Goal: Task Accomplishment & Management: Complete application form

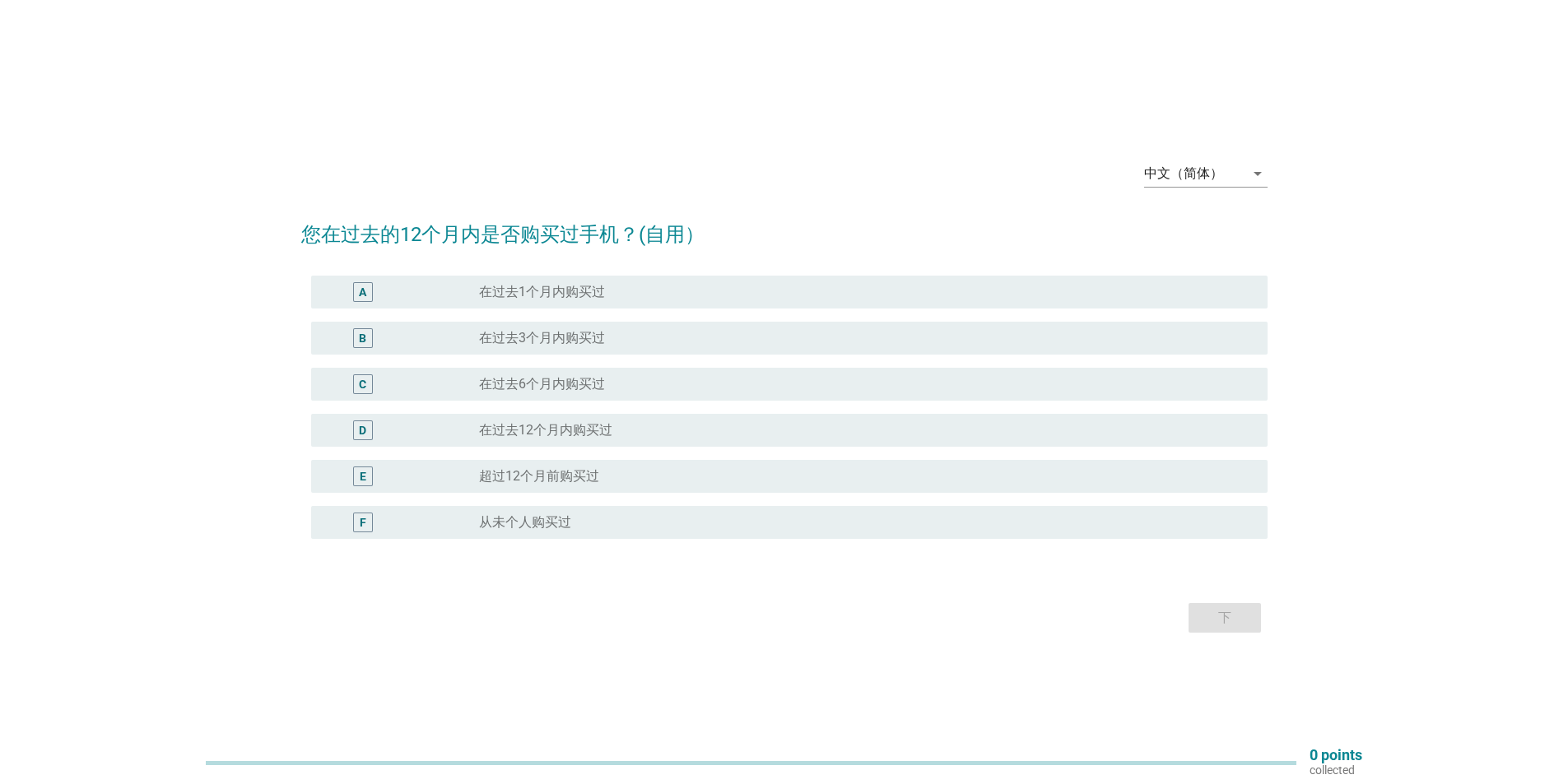
click at [592, 381] on label "在过去6个月内购买过" at bounding box center [542, 384] width 126 height 17
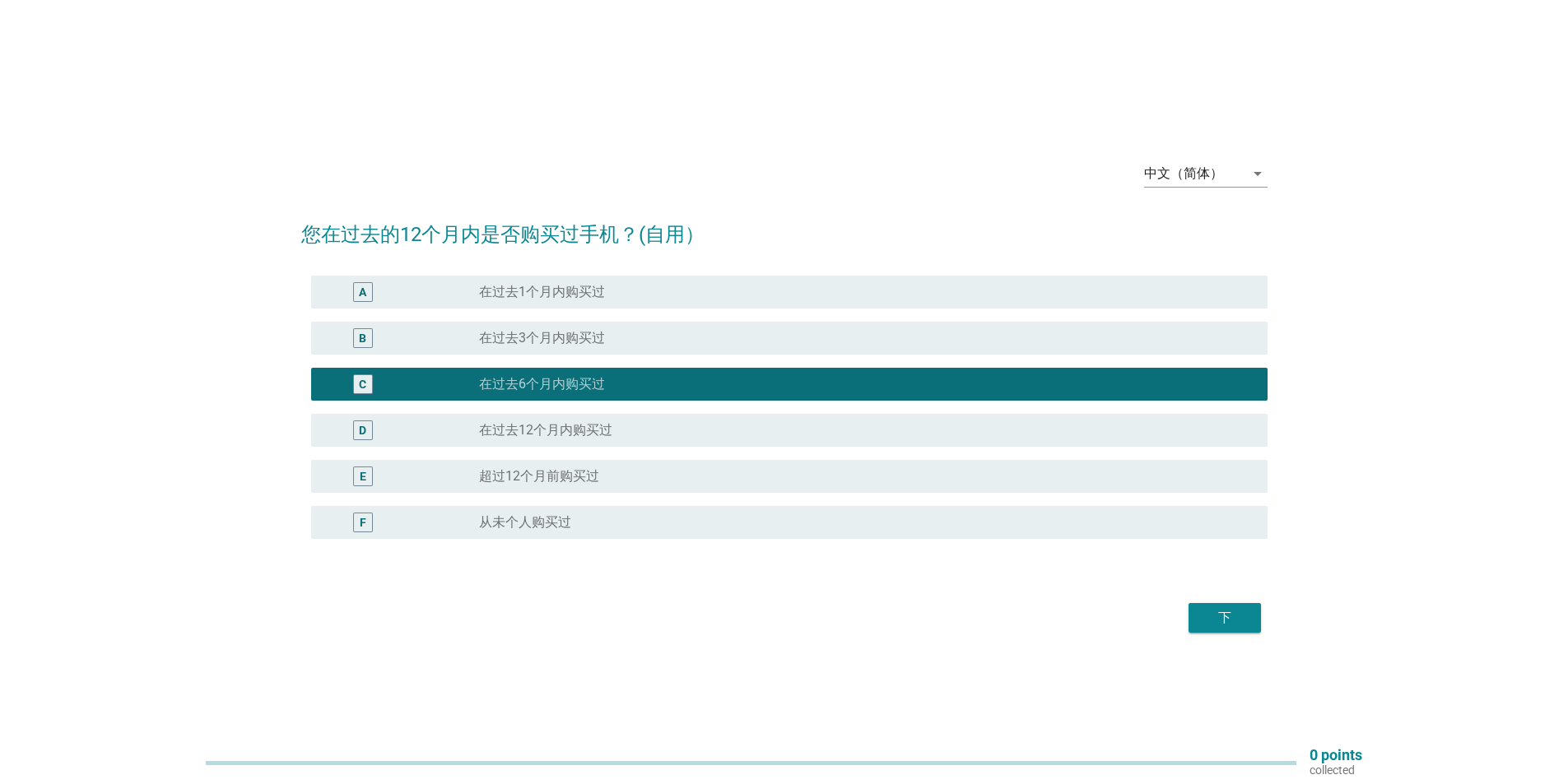
click at [1213, 609] on div "下" at bounding box center [1225, 618] width 46 height 20
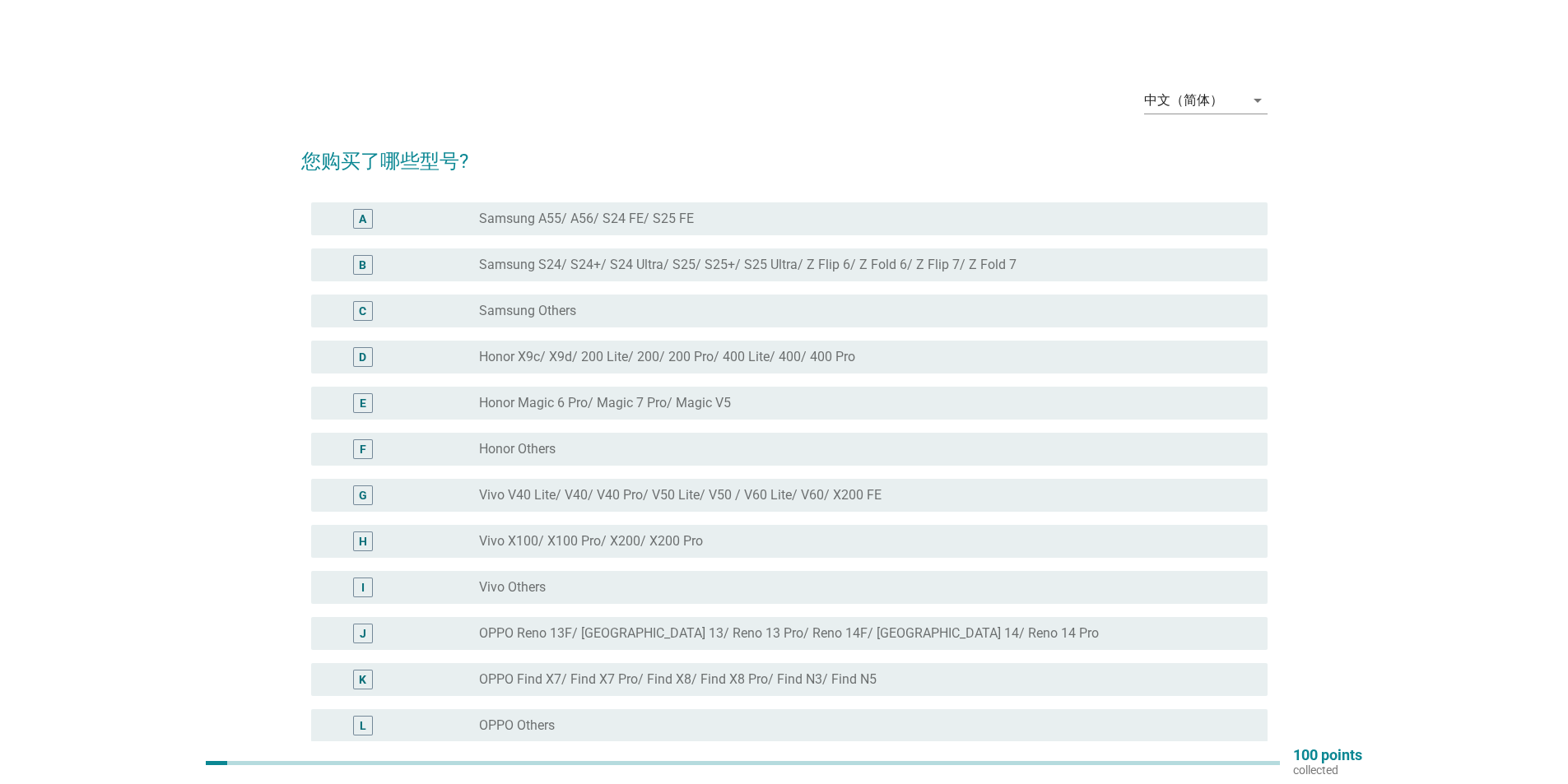
click at [619, 404] on label "Honor Magic 6 Pro/ Magic 7 Pro/ Magic V5" at bounding box center [604, 403] width 252 height 17
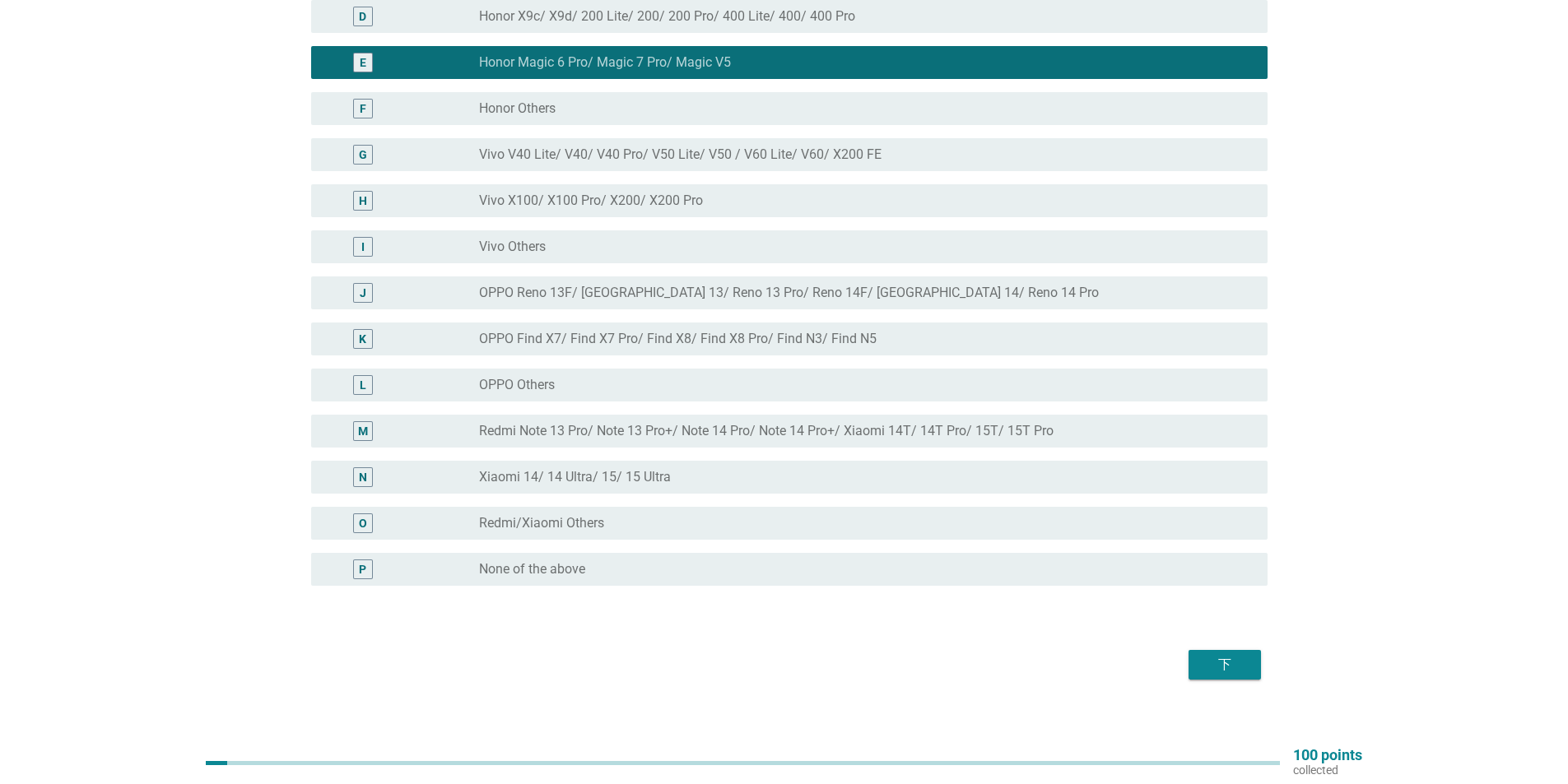
scroll to position [358, 0]
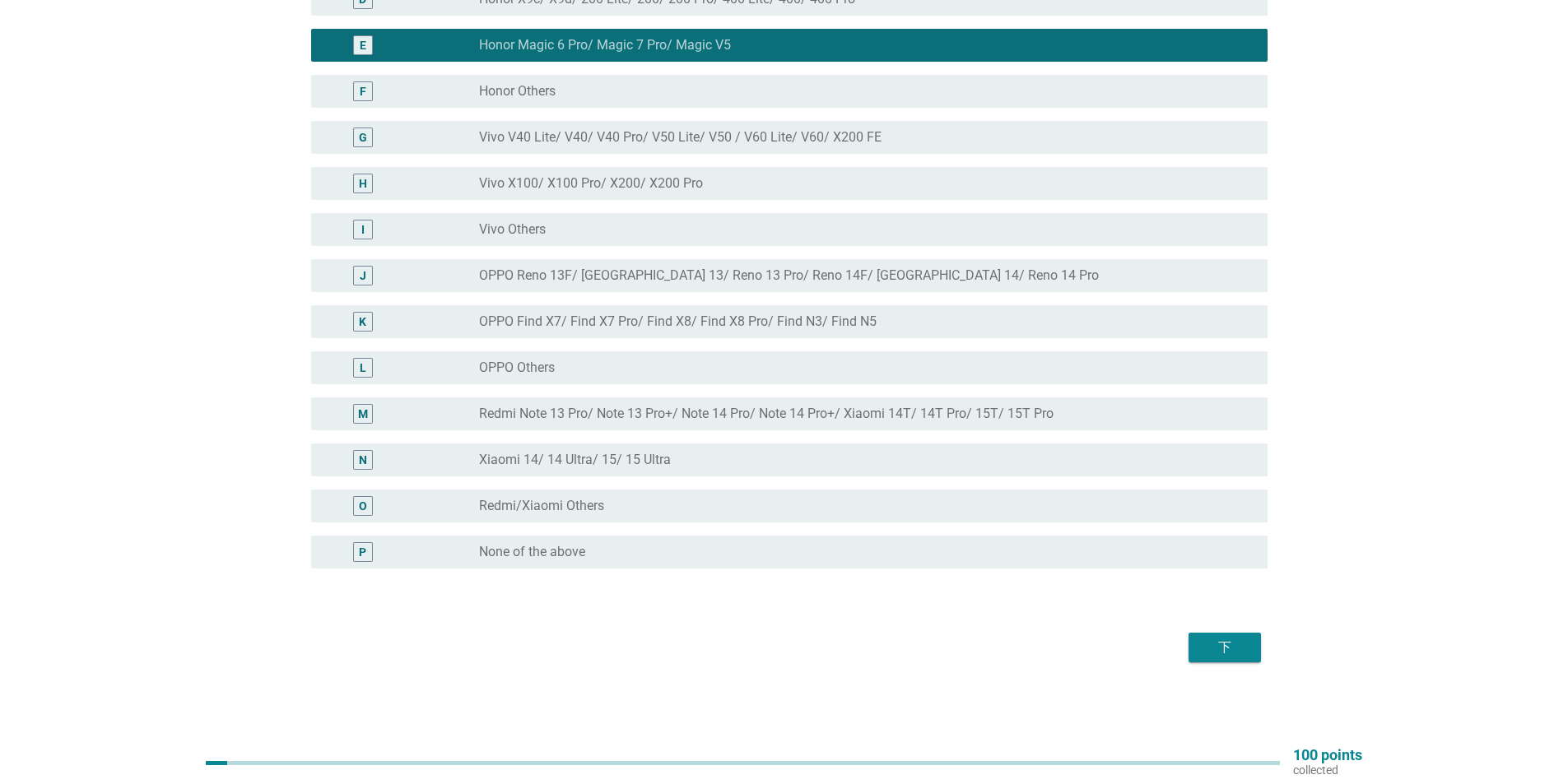
click at [1259, 650] on button "下" at bounding box center [1225, 648] width 73 height 30
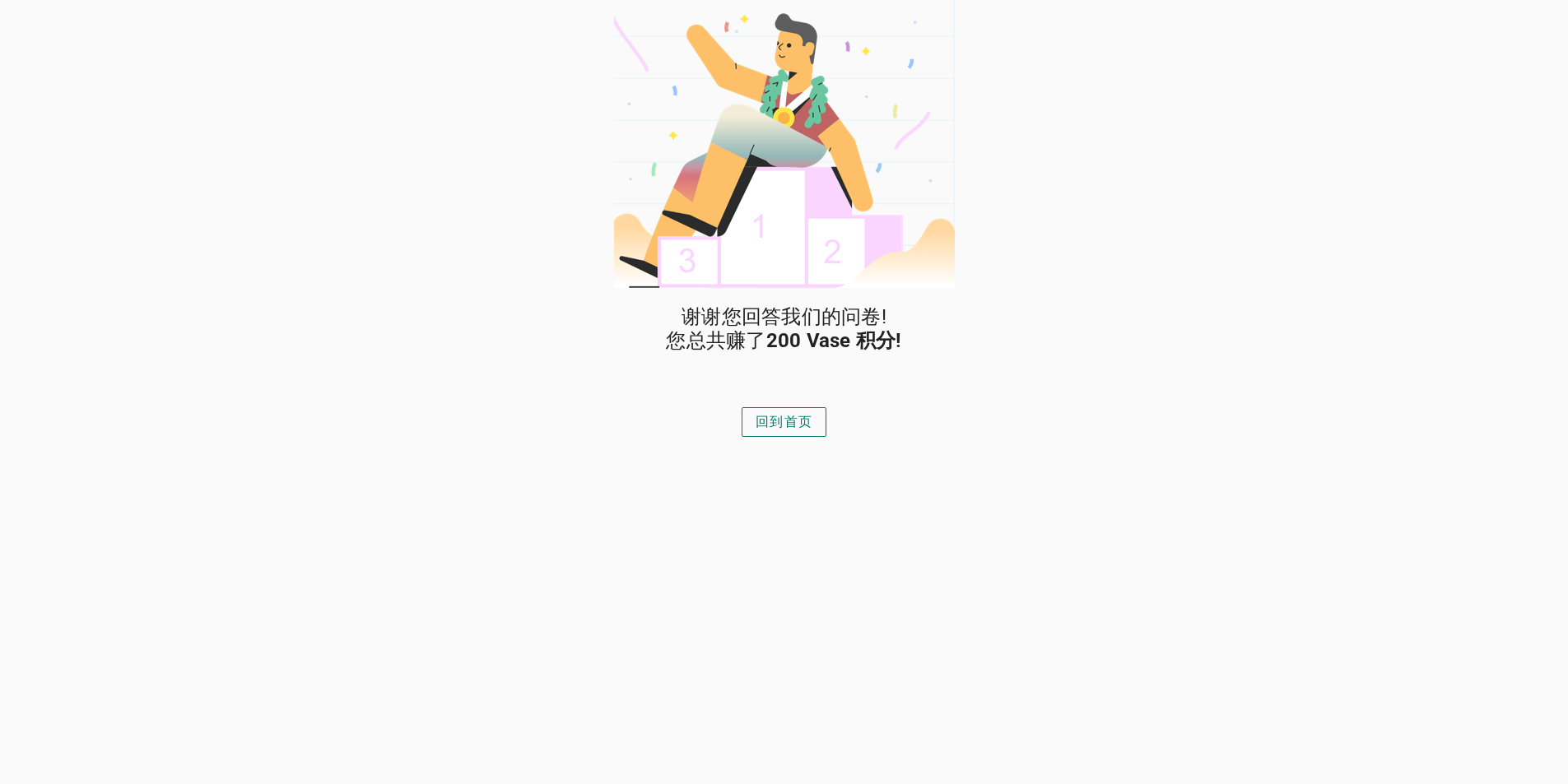
click at [786, 423] on div "回到首页" at bounding box center [784, 422] width 57 height 20
